Goal: Task Accomplishment & Management: Complete application form

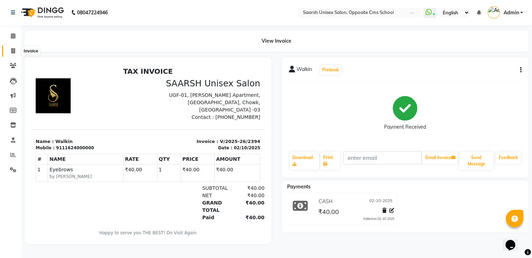
click at [14, 52] on icon at bounding box center [13, 50] width 4 height 5
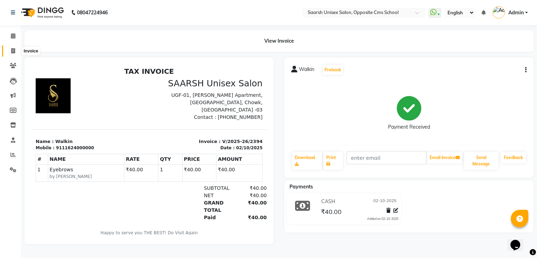
select select "service"
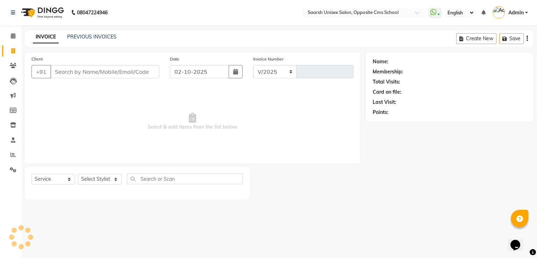
select select "3962"
type input "2395"
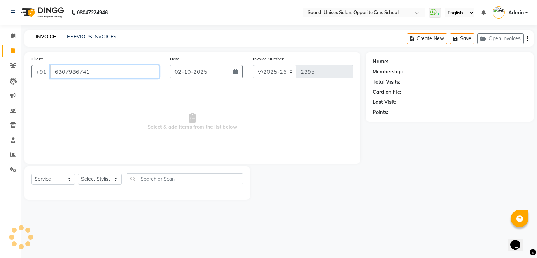
type input "6307986741"
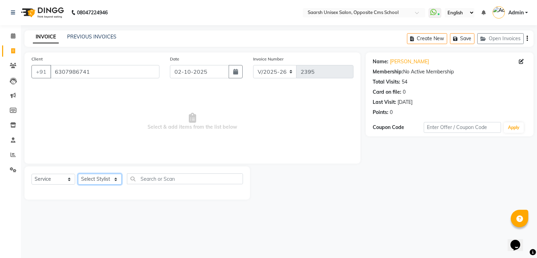
click at [103, 176] on select "Select Stylist [PERSON_NAME] Front Desk [PERSON_NAME] [PERSON_NAME] [PERSON_NAM…" at bounding box center [100, 179] width 44 height 11
select select "20641"
click at [78, 174] on select "Select Stylist [PERSON_NAME] Front Desk [PERSON_NAME] [PERSON_NAME] [PERSON_NAM…" at bounding box center [100, 179] width 44 height 11
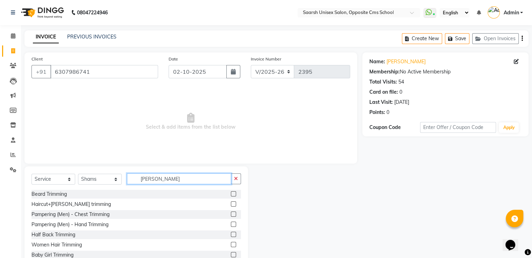
type input "[PERSON_NAME]"
click at [231, 195] on label at bounding box center [233, 193] width 5 height 5
click at [231, 195] on input "checkbox" at bounding box center [233, 194] width 5 height 5
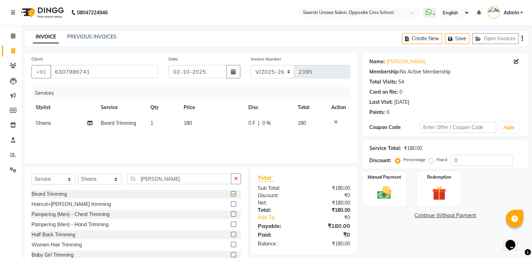
checkbox input "false"
click at [390, 194] on img at bounding box center [383, 193] width 23 height 17
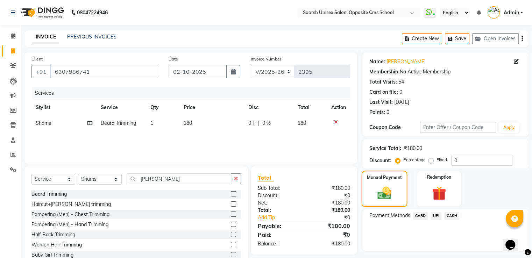
scroll to position [22, 0]
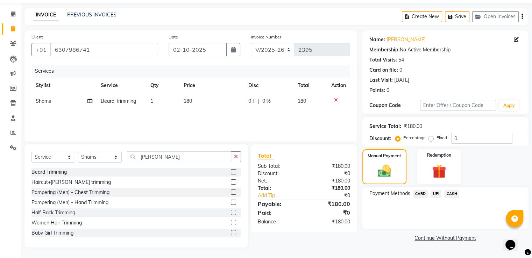
click at [450, 196] on span "CASH" at bounding box center [451, 194] width 15 height 8
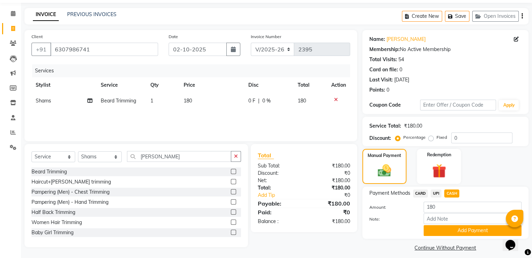
scroll to position [28, 0]
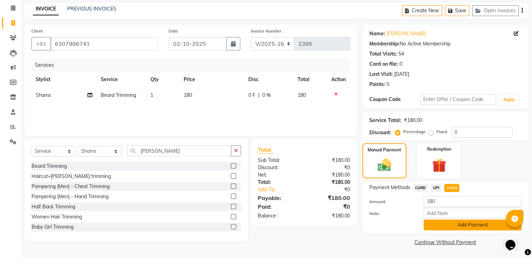
click at [451, 228] on button "Add Payment" at bounding box center [473, 225] width 98 height 11
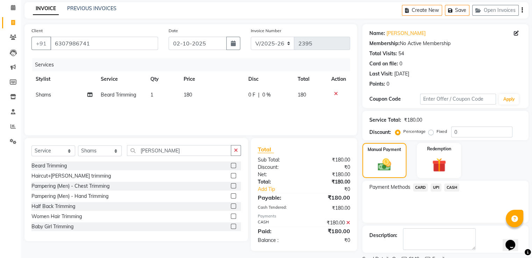
scroll to position [57, 0]
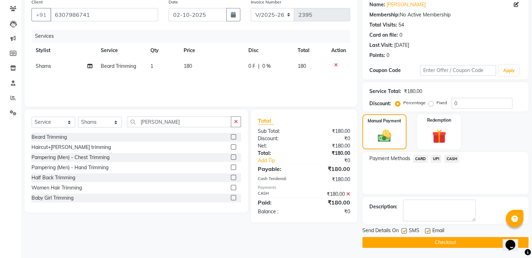
click at [455, 242] on button "Checkout" at bounding box center [445, 242] width 166 height 11
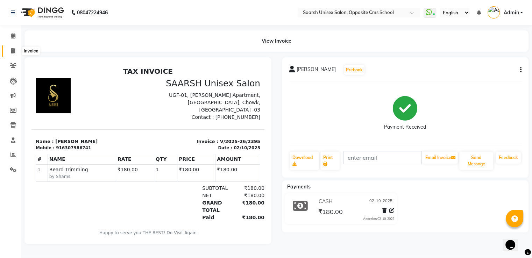
click at [15, 49] on span at bounding box center [13, 51] width 12 height 8
select select "service"
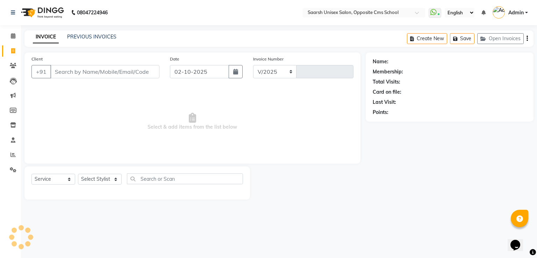
select select "3962"
type input "2396"
click at [85, 68] on input "Client" at bounding box center [104, 71] width 109 height 13
type input "9140543354"
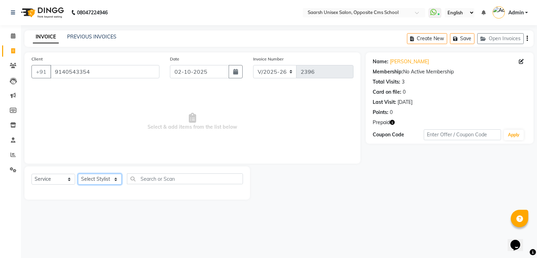
click at [111, 176] on select "Select Stylist [PERSON_NAME] Front Desk [PERSON_NAME] [PERSON_NAME] [PERSON_NAM…" at bounding box center [100, 179] width 44 height 11
select select "20644"
click at [78, 174] on select "Select Stylist [PERSON_NAME] Front Desk [PERSON_NAME] [PERSON_NAME] [PERSON_NAM…" at bounding box center [100, 179] width 44 height 11
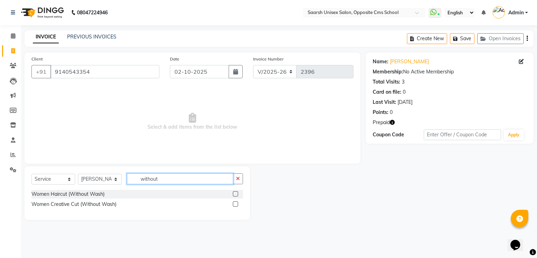
type input "without"
click at [237, 195] on label at bounding box center [235, 193] width 5 height 5
click at [237, 195] on input "checkbox" at bounding box center [235, 194] width 5 height 5
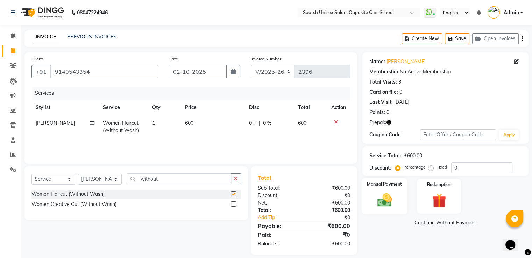
checkbox input "false"
click at [394, 211] on div "Manual Payment" at bounding box center [384, 196] width 46 height 36
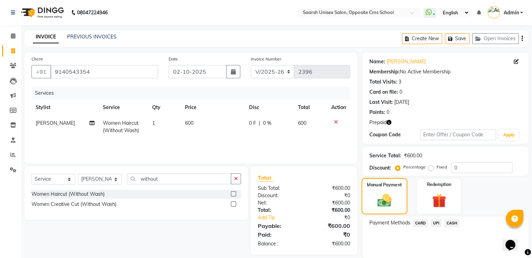
scroll to position [25, 0]
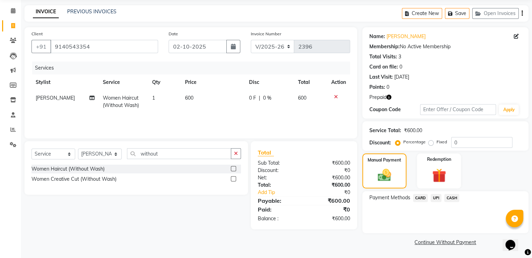
click at [435, 200] on span "UPI" at bounding box center [436, 198] width 11 height 8
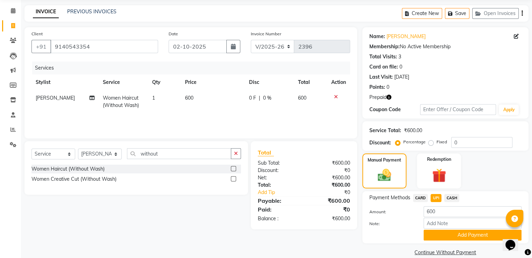
scroll to position [36, 0]
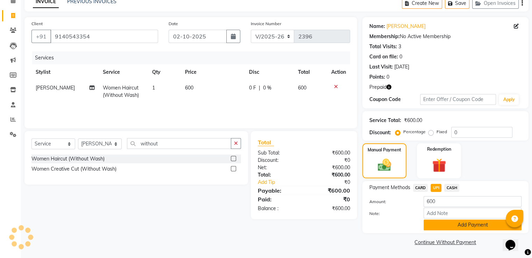
click at [448, 226] on button "Add Payment" at bounding box center [473, 225] width 98 height 11
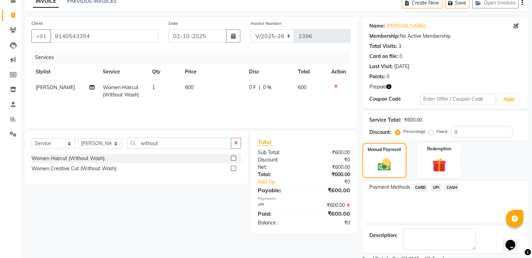
scroll to position [64, 0]
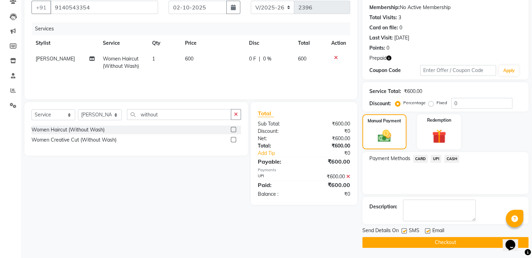
click at [430, 242] on button "Checkout" at bounding box center [445, 242] width 166 height 11
